Goal: Task Accomplishment & Management: Manage account settings

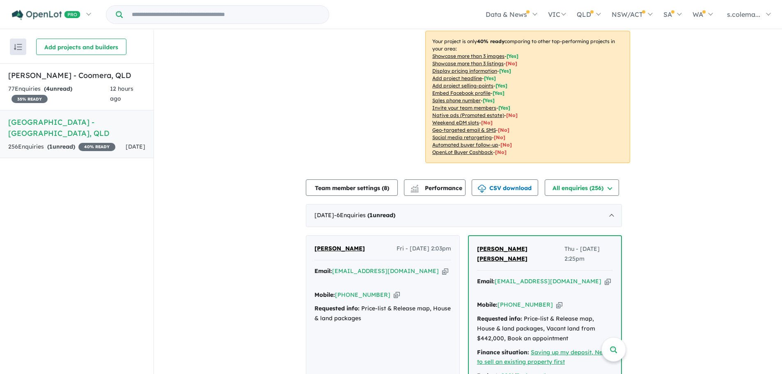
scroll to position [164, 0]
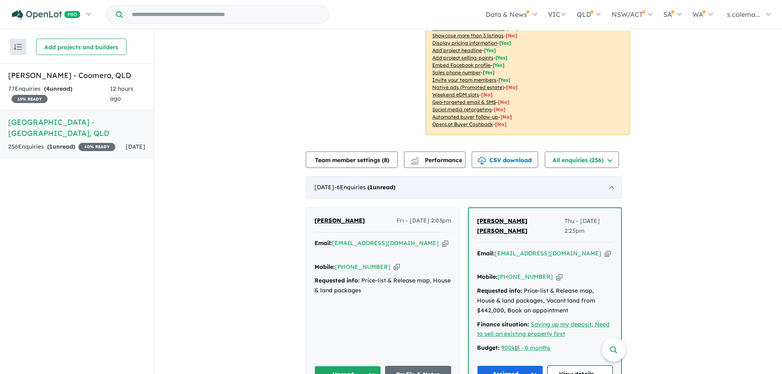
click at [611, 176] on div "[DATE] - 6 Enquir ies ( 1 unread)" at bounding box center [464, 187] width 316 height 23
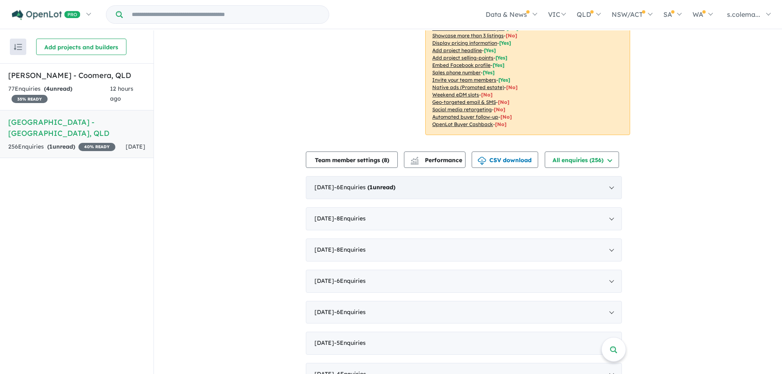
click at [611, 176] on div "[DATE] - 6 Enquir ies ( 1 unread)" at bounding box center [464, 187] width 316 height 23
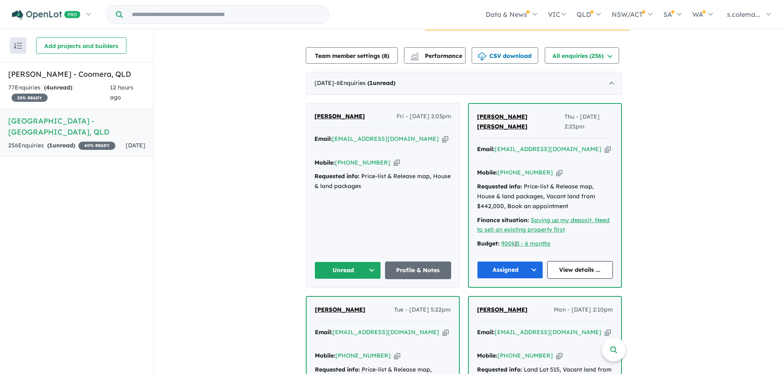
scroll to position [287, 0]
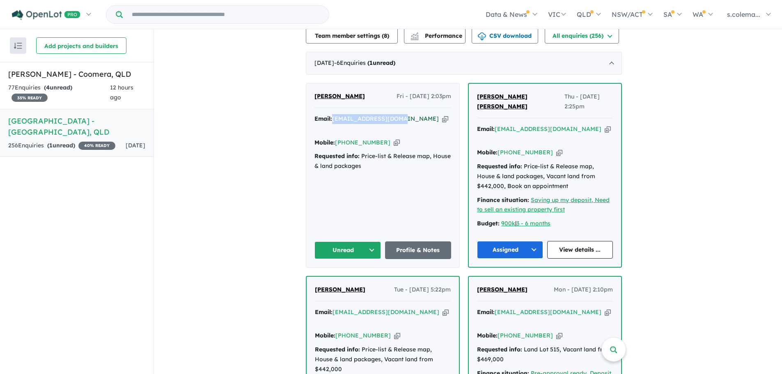
drag, startPoint x: 403, startPoint y: 106, endPoint x: 336, endPoint y: 105, distance: 67.3
click at [336, 114] on div "Email: [EMAIL_ADDRESS][DOMAIN_NAME] Copied!" at bounding box center [382, 124] width 137 height 20
copy a%20Bellevue%20Estate%20-%20Ripley"] "[EMAIL_ADDRESS][DOMAIN_NAME]"
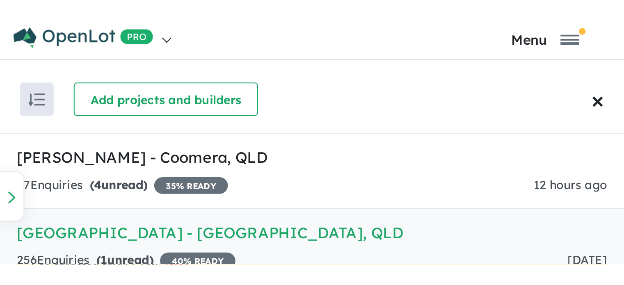
scroll to position [0, 0]
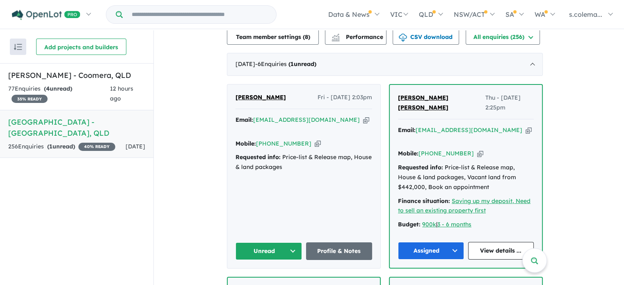
click at [293, 93] on div "[PERSON_NAME] - [DATE] 2:03pm" at bounding box center [304, 101] width 137 height 16
drag, startPoint x: 293, startPoint y: 83, endPoint x: 248, endPoint y: 82, distance: 44.7
click at [248, 93] on div "[PERSON_NAME] - [DATE] 2:03pm" at bounding box center [304, 101] width 137 height 16
copy span "[PERSON_NAME]"
drag, startPoint x: 302, startPoint y: 121, endPoint x: 273, endPoint y: 120, distance: 29.6
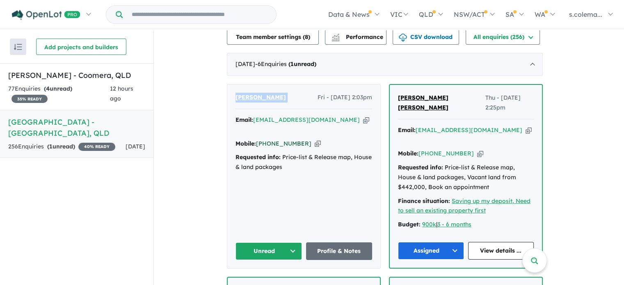
click at [273, 139] on div "Mobile: [PHONE_NUMBER] Copied!" at bounding box center [304, 144] width 137 height 10
copy link "431 561 905"
click at [293, 243] on button "Unread" at bounding box center [269, 252] width 66 height 18
click at [284, 280] on button "Assigned" at bounding box center [271, 289] width 71 height 19
click at [41, 77] on h5 "[PERSON_NAME] - Coomera , [GEOGRAPHIC_DATA]" at bounding box center [76, 75] width 137 height 11
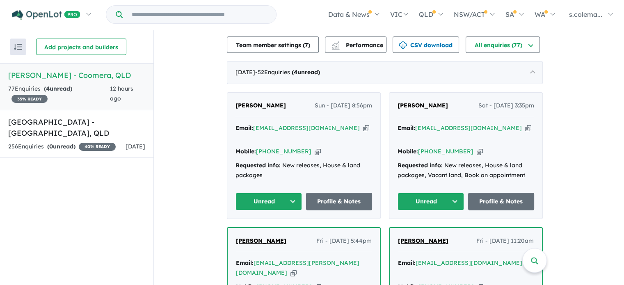
scroll to position [287, 0]
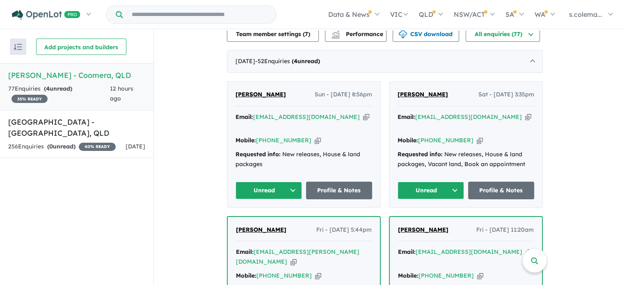
click at [293, 182] on button "Unread" at bounding box center [269, 191] width 66 height 18
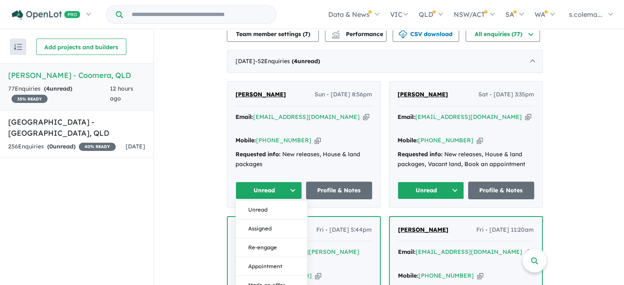
click at [284, 219] on button "Assigned" at bounding box center [271, 228] width 71 height 19
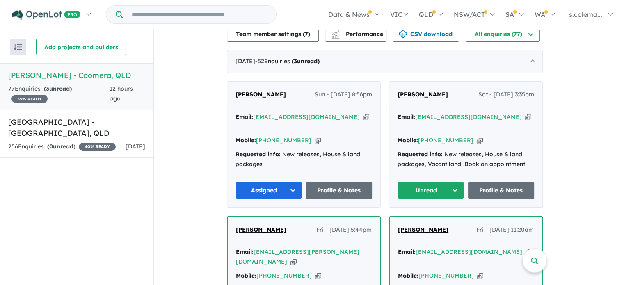
click at [456, 182] on button "Unread" at bounding box center [431, 191] width 66 height 18
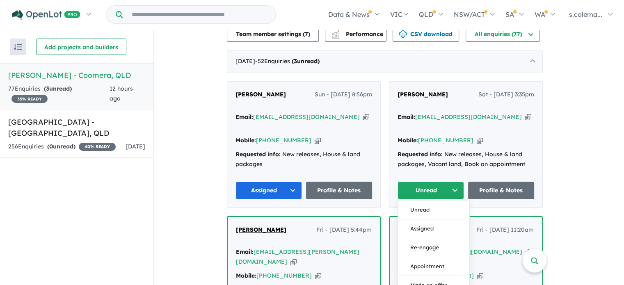
click at [449, 219] on button "Assigned" at bounding box center [433, 228] width 71 height 19
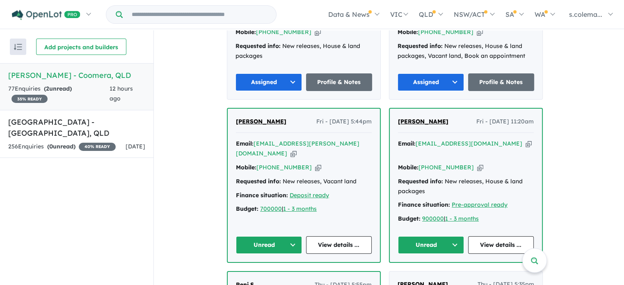
scroll to position [451, 0]
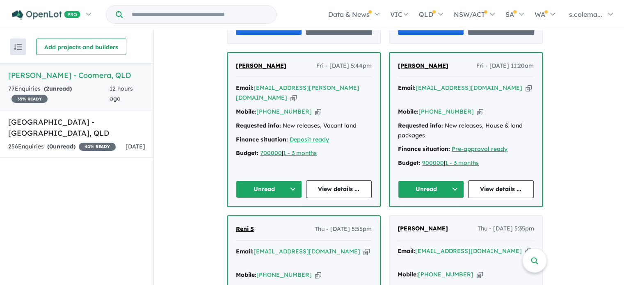
click at [295, 181] on button "Unread" at bounding box center [269, 190] width 66 height 18
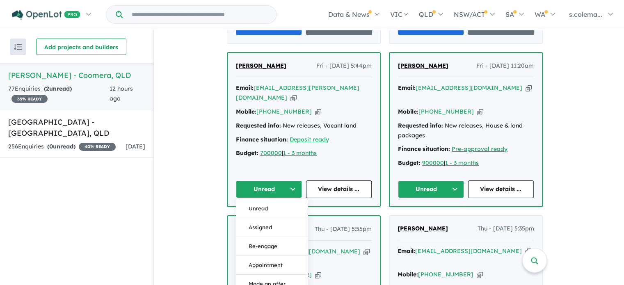
drag, startPoint x: 285, startPoint y: 197, endPoint x: 349, endPoint y: 184, distance: 65.4
click at [285, 218] on button "Assigned" at bounding box center [271, 227] width 71 height 19
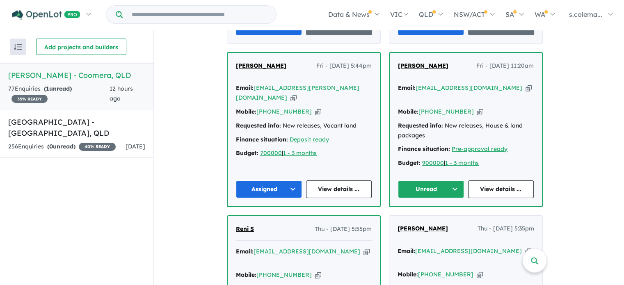
click at [456, 181] on button "Unread" at bounding box center [431, 190] width 66 height 18
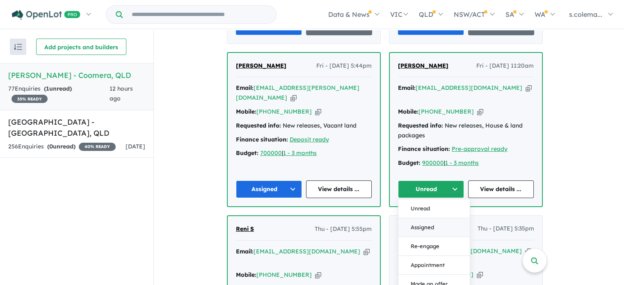
click at [441, 218] on button "Assigned" at bounding box center [433, 227] width 71 height 19
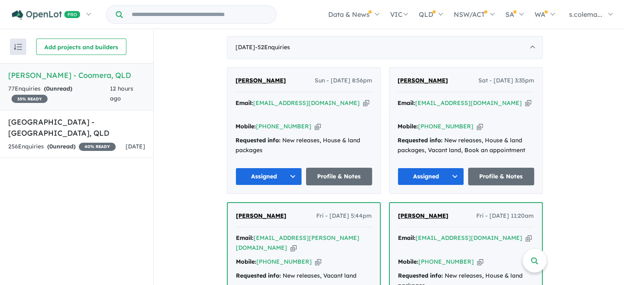
scroll to position [287, 0]
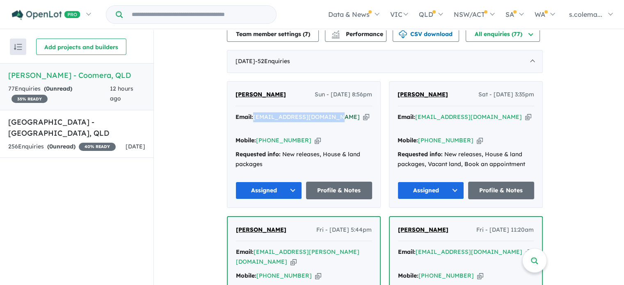
drag, startPoint x: 330, startPoint y: 111, endPoint x: 258, endPoint y: 111, distance: 72.6
click at [258, 112] on div "Email: [EMAIL_ADDRESS][DOMAIN_NAME] Copied!" at bounding box center [304, 122] width 137 height 20
copy a%20Novella%20Waters%20-%20Coomera"] "[EMAIL_ADDRESS][DOMAIN_NAME]"
click at [283, 182] on button "Assigned" at bounding box center [269, 191] width 66 height 18
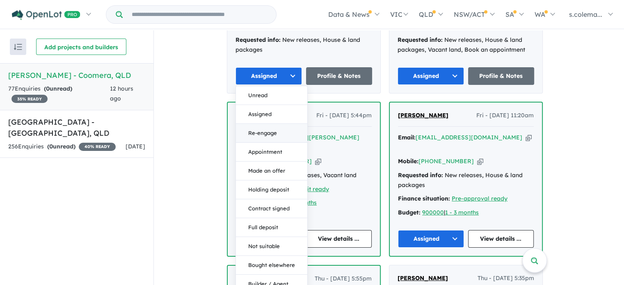
scroll to position [451, 0]
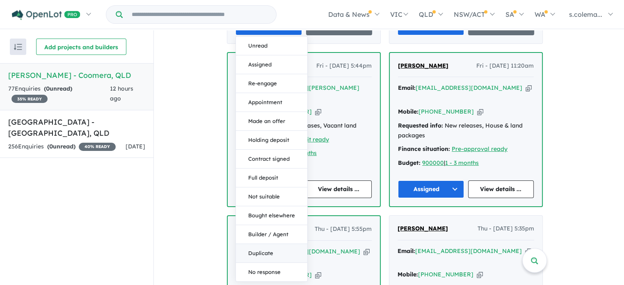
click at [275, 244] on button "Duplicate" at bounding box center [271, 253] width 71 height 19
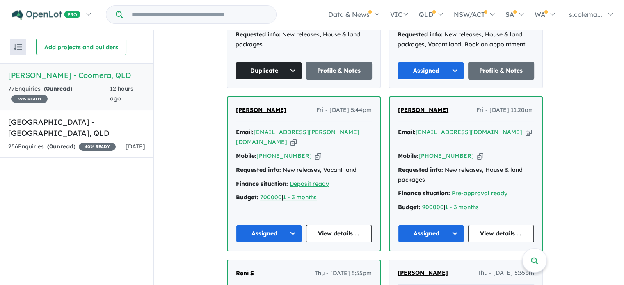
scroll to position [328, 0]
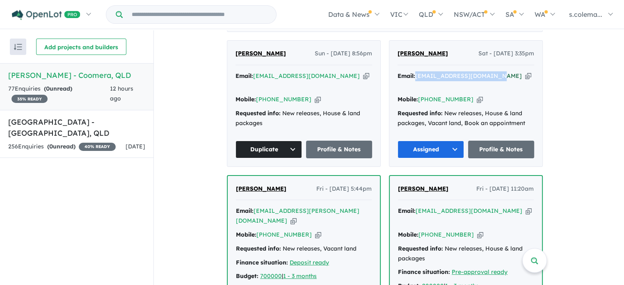
drag, startPoint x: 489, startPoint y: 70, endPoint x: 420, endPoint y: 72, distance: 69.4
click at [420, 72] on div "Email: [EMAIL_ADDRESS][DOMAIN_NAME] Copied!" at bounding box center [466, 81] width 137 height 20
copy a%20Novella%20Waters%20-%20Coomera"] "[EMAIL_ADDRESS][DOMAIN_NAME]"
click at [457, 141] on button "Assigned" at bounding box center [431, 150] width 66 height 18
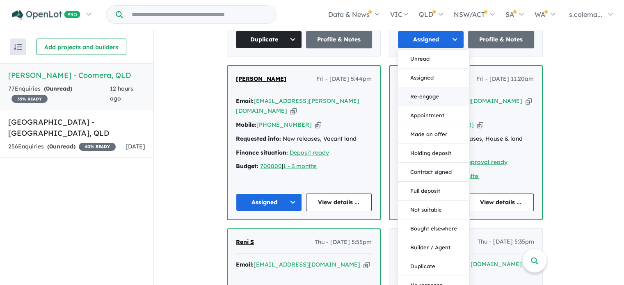
scroll to position [451, 0]
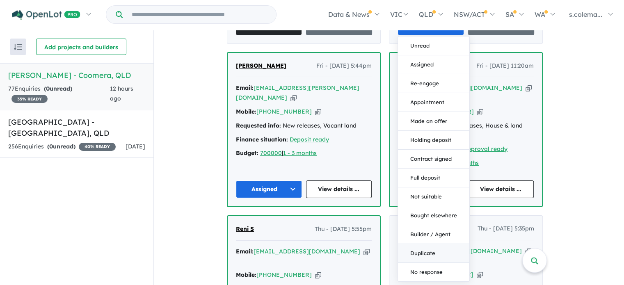
click at [435, 244] on button "Duplicate" at bounding box center [433, 253] width 71 height 19
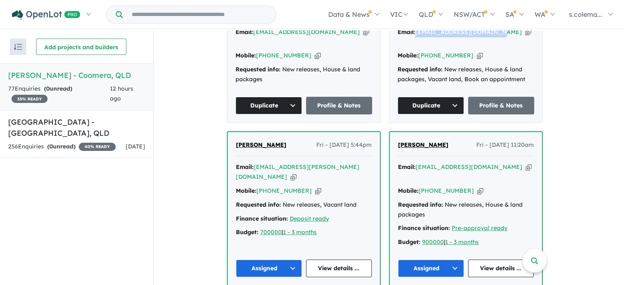
scroll to position [369, 0]
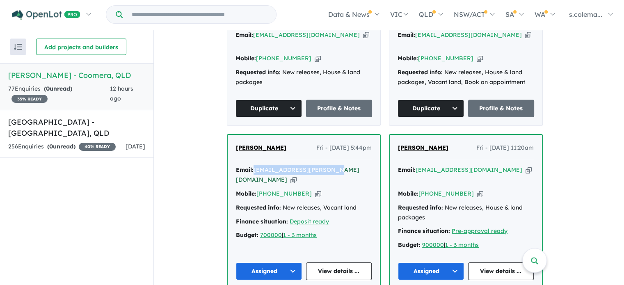
drag, startPoint x: 328, startPoint y: 154, endPoint x: 258, endPoint y: 155, distance: 70.2
click at [258, 165] on div "Email: [EMAIL_ADDRESS][PERSON_NAME][DOMAIN_NAME] Copied!" at bounding box center [304, 175] width 136 height 20
copy a%20Novella%20Waters%20-%20Coomera"] "[EMAIL_ADDRESS][PERSON_NAME][DOMAIN_NAME]"
click at [294, 263] on button "Assigned" at bounding box center [269, 272] width 66 height 18
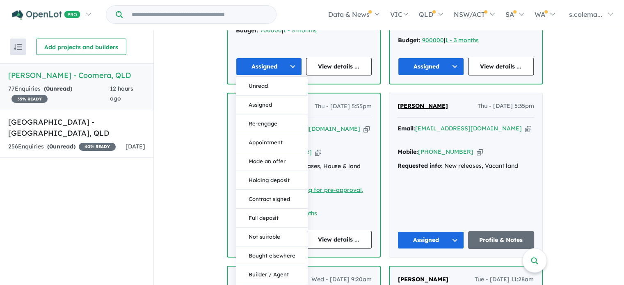
scroll to position [575, 0]
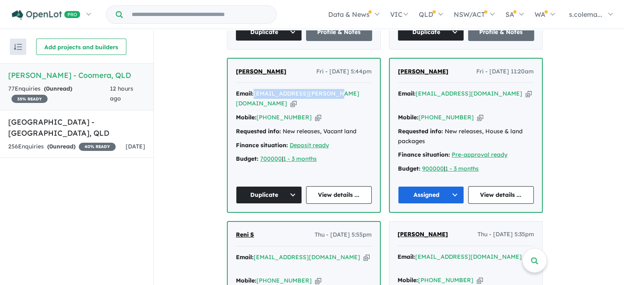
scroll to position [410, 0]
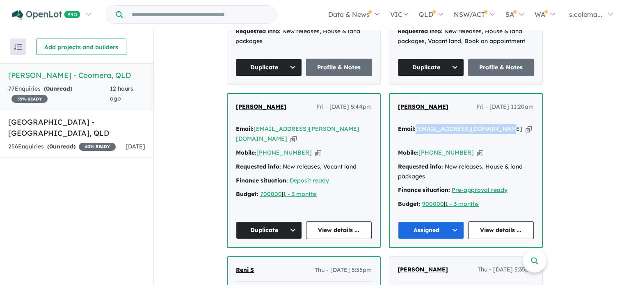
drag, startPoint x: 504, startPoint y: 112, endPoint x: 421, endPoint y: 112, distance: 82.5
click at [421, 124] on div "Email: [EMAIL_ADDRESS][DOMAIN_NAME] Copied!" at bounding box center [466, 134] width 136 height 20
copy a%20Novella%20Waters%20-%20Coomera"] "[EMAIL_ADDRESS][DOMAIN_NAME]"
drag, startPoint x: 442, startPoint y: 90, endPoint x: 400, endPoint y: 89, distance: 41.5
click at [400, 102] on div "[PERSON_NAME] Fri - [DATE] 11:20am" at bounding box center [466, 110] width 136 height 16
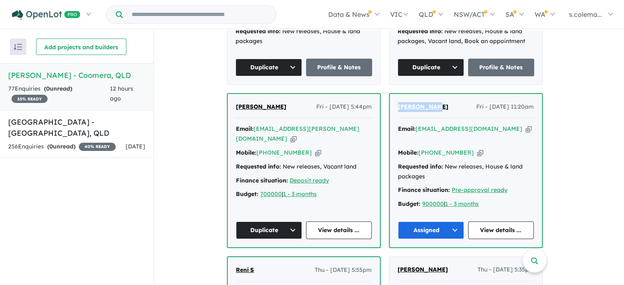
copy span "[PERSON_NAME]"
drag, startPoint x: 466, startPoint y: 127, endPoint x: 435, endPoint y: 127, distance: 30.8
click at [435, 148] on div "Mobile: [PHONE_NUMBER] Copied!" at bounding box center [466, 153] width 136 height 10
copy link "410 700 030"
